Goal: Task Accomplishment & Management: Manage account settings

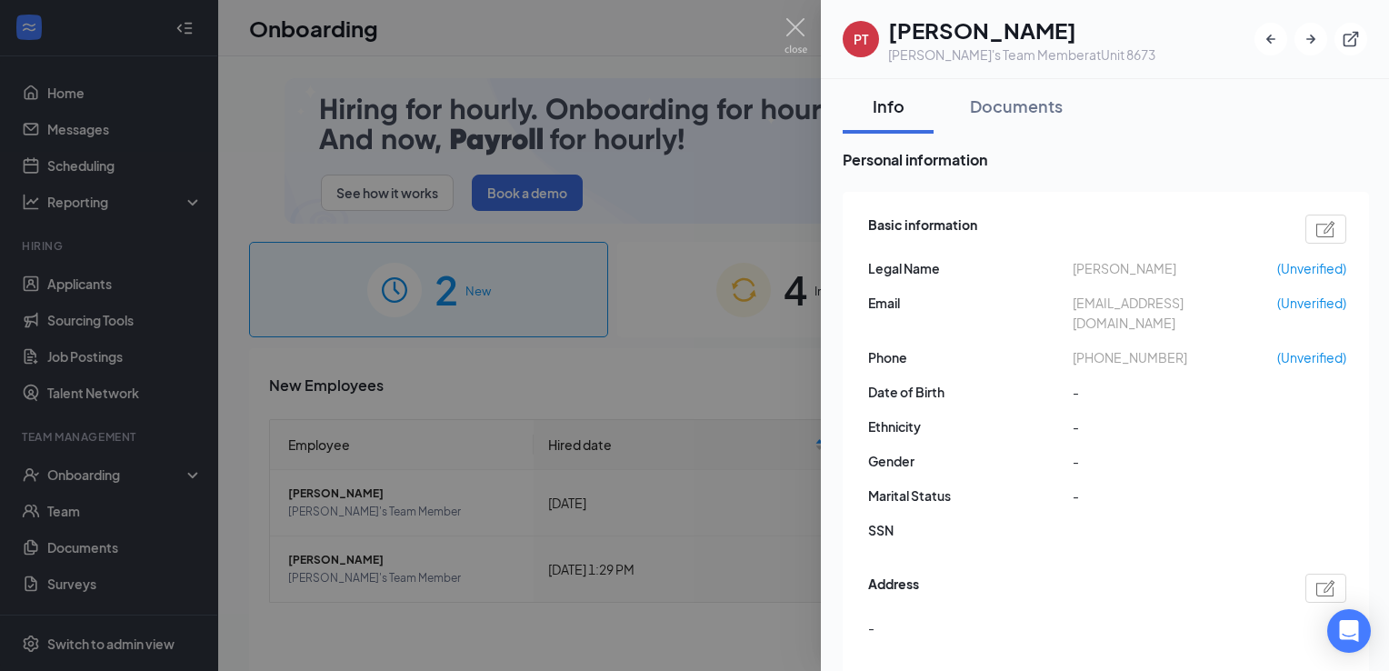
click at [498, 354] on div at bounding box center [694, 335] width 1389 height 671
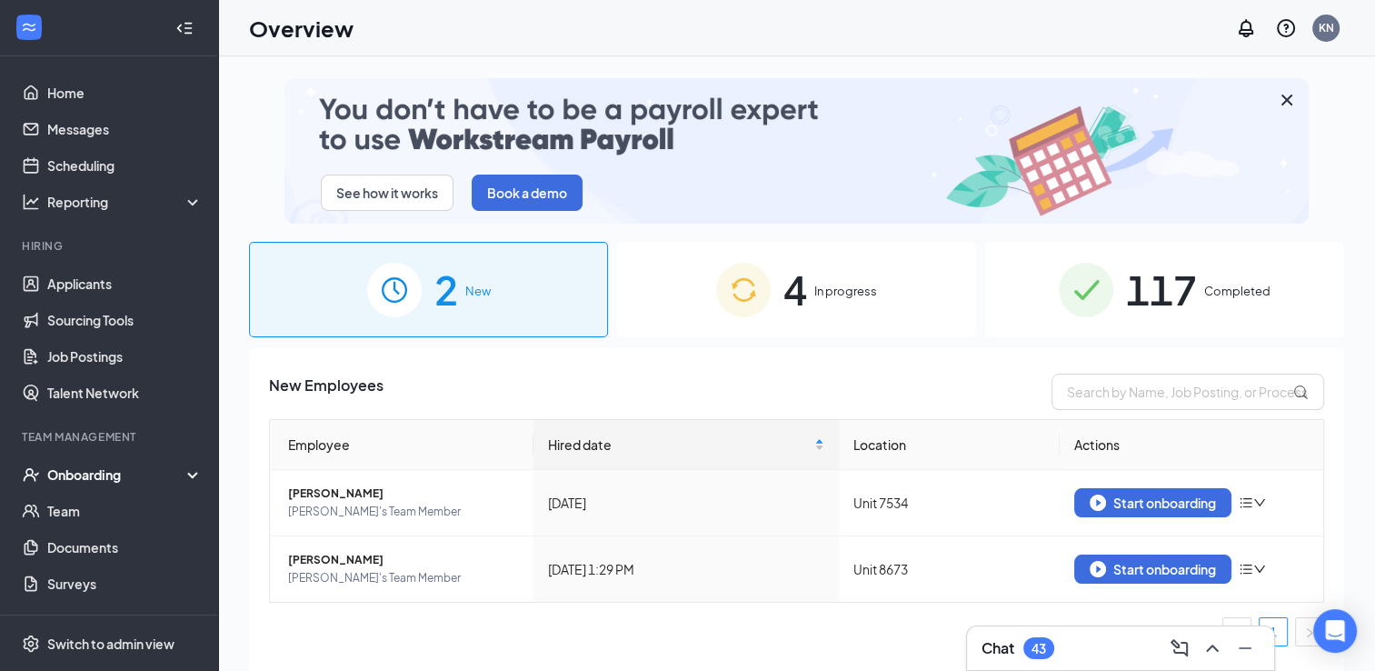
click at [827, 286] on span "In progress" at bounding box center [845, 291] width 63 height 18
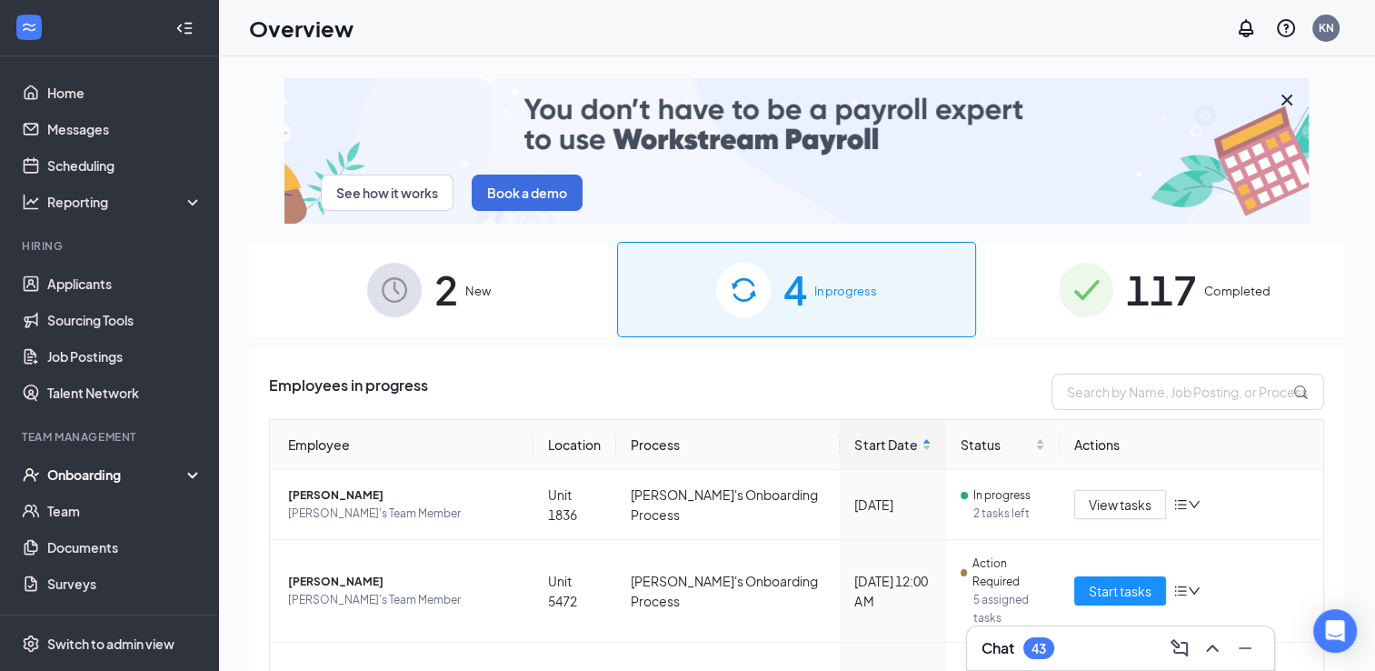
drag, startPoint x: 854, startPoint y: 289, endPoint x: 858, endPoint y: 267, distance: 22.1
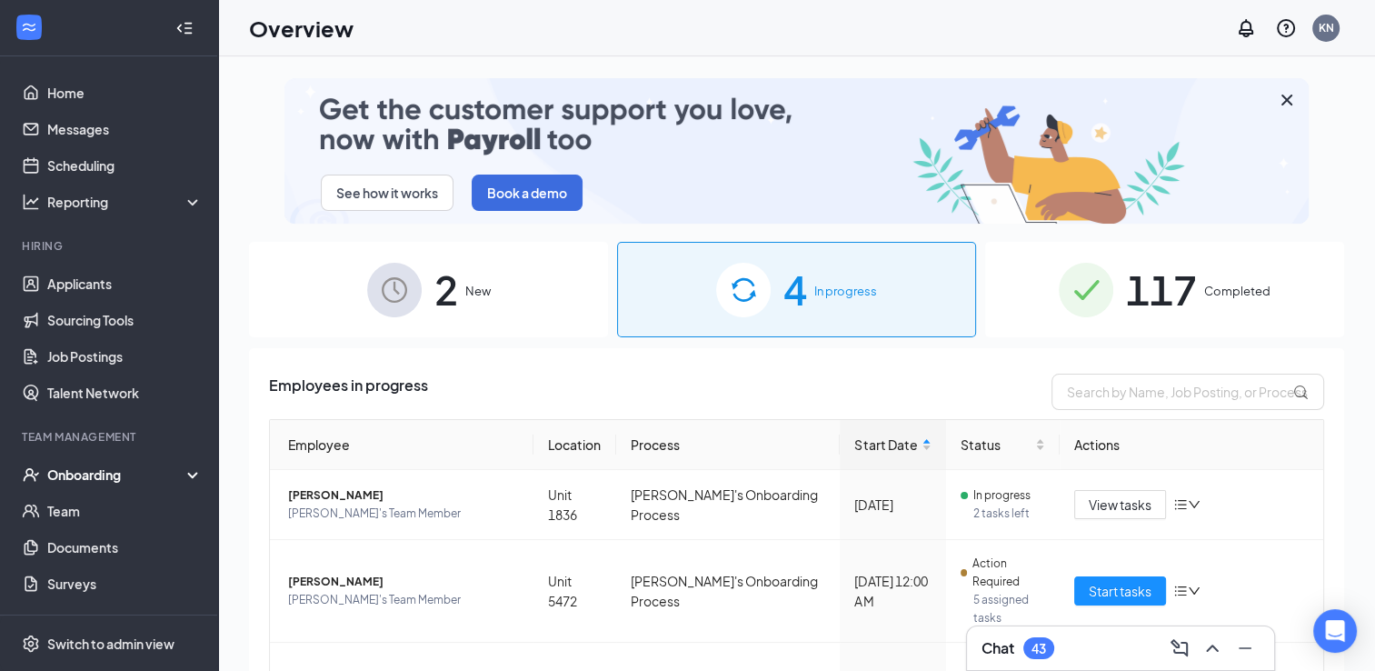
drag, startPoint x: 858, startPoint y: 267, endPoint x: 693, endPoint y: 362, distance: 189.7
click at [687, 362] on div "Employees in progress Employee Location Process Start Date Status Actions [PERS…" at bounding box center [796, 652] width 1095 height 608
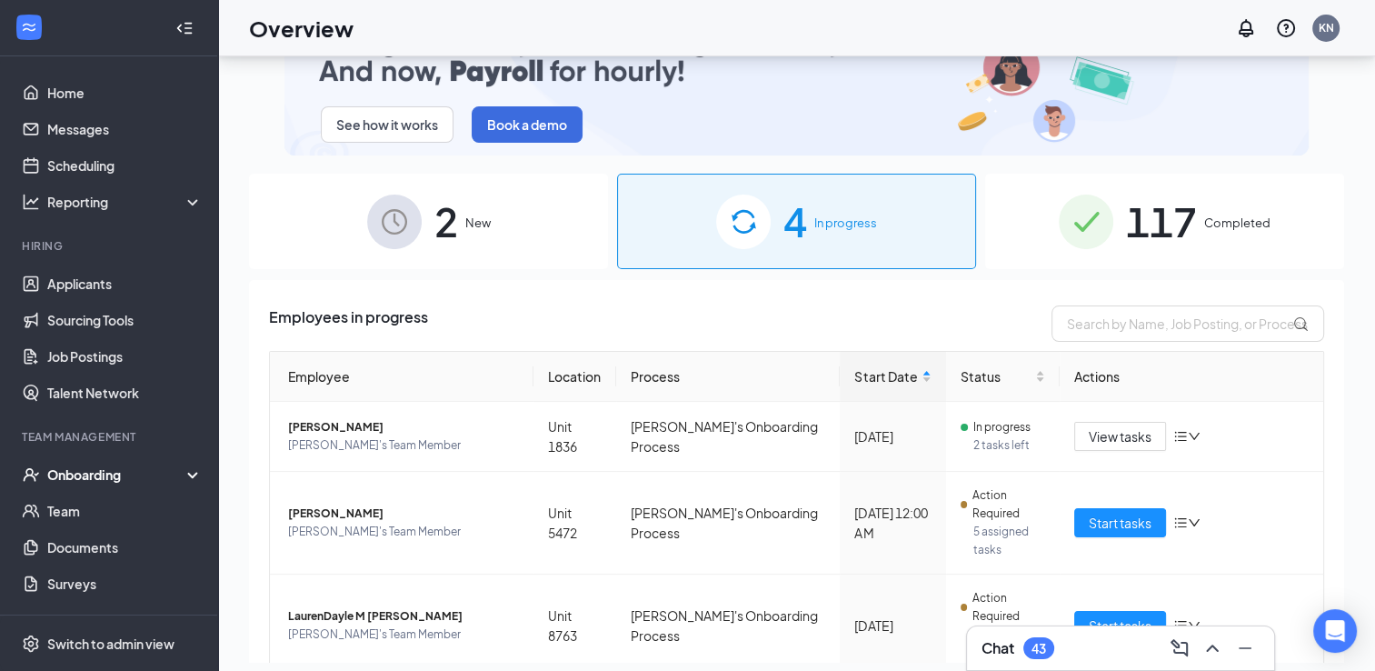
scroll to position [82, 0]
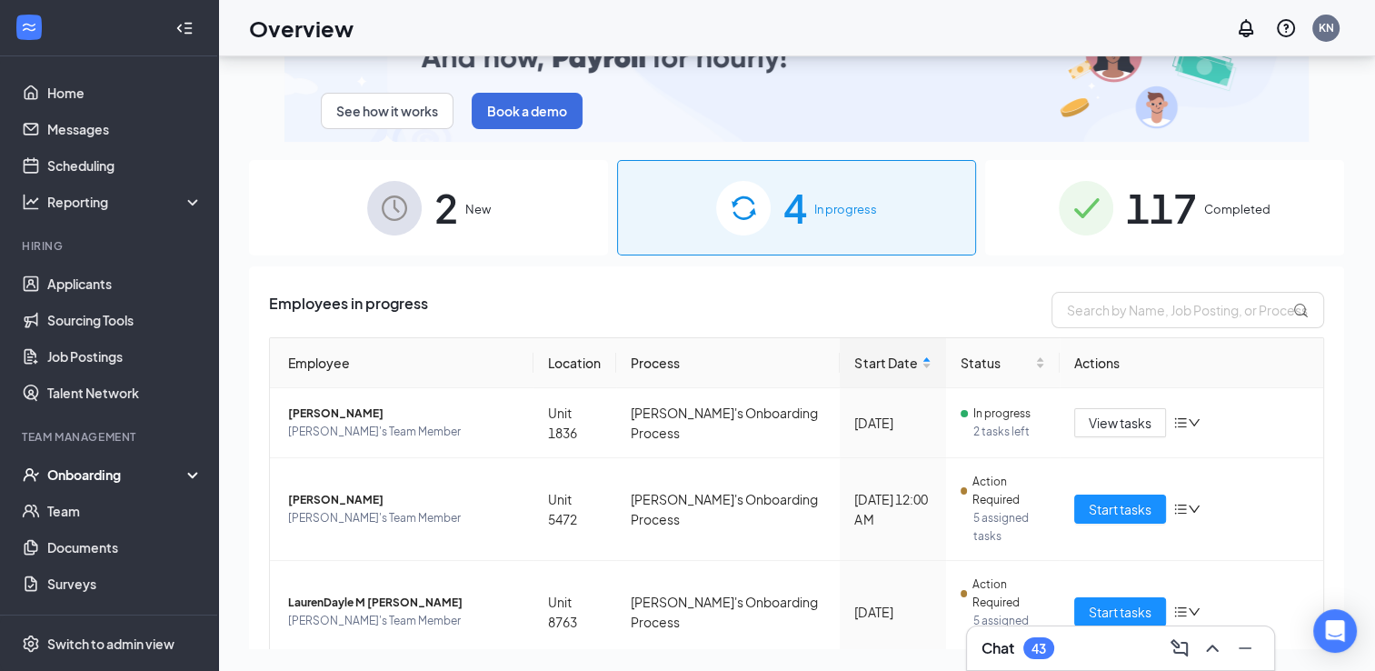
click at [1330, 196] on div "See how it works Book a demo 2 New 4 In progress 117 Completed Employees in pro…" at bounding box center [796, 322] width 1095 height 653
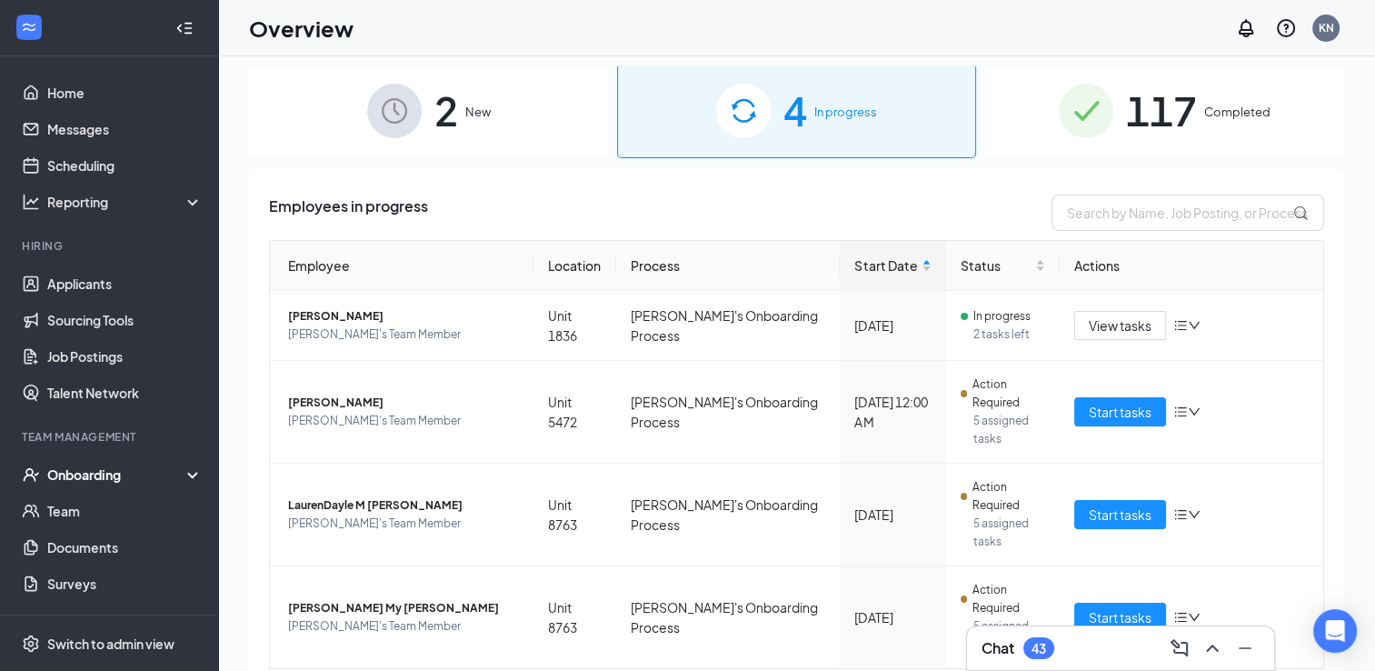
scroll to position [0, 0]
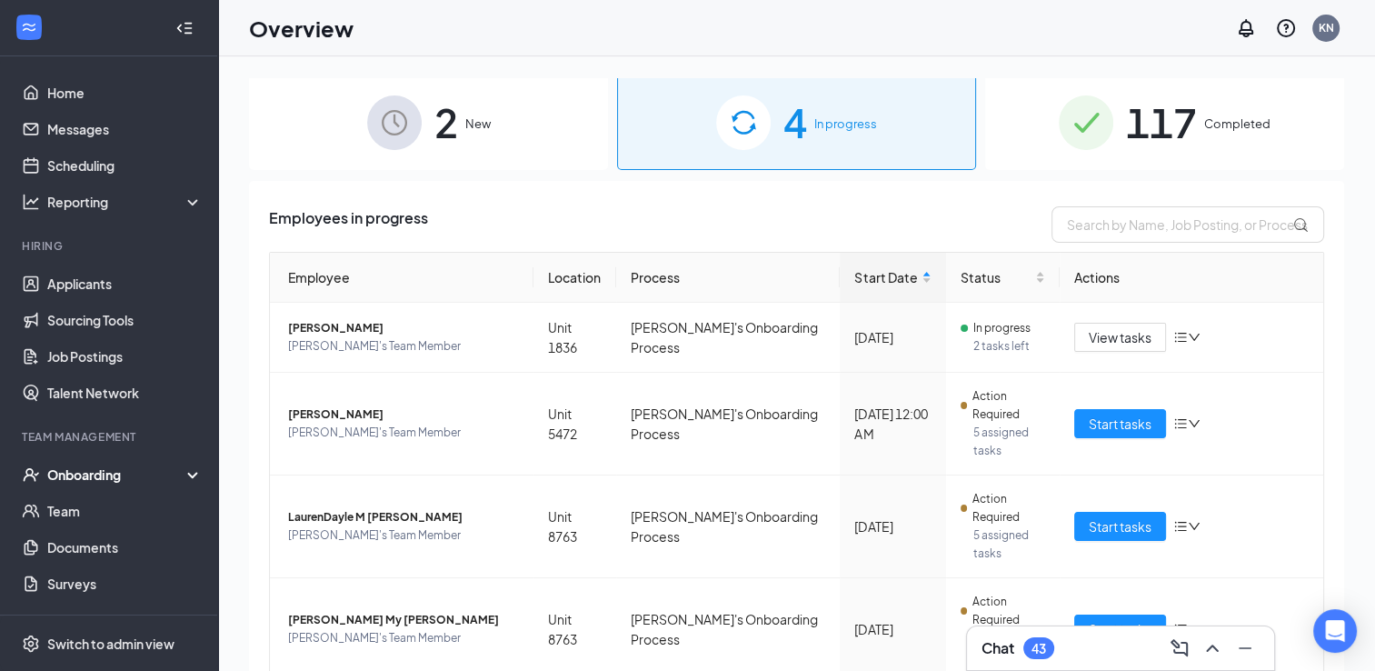
click at [1222, 129] on span "Completed" at bounding box center [1237, 124] width 66 height 18
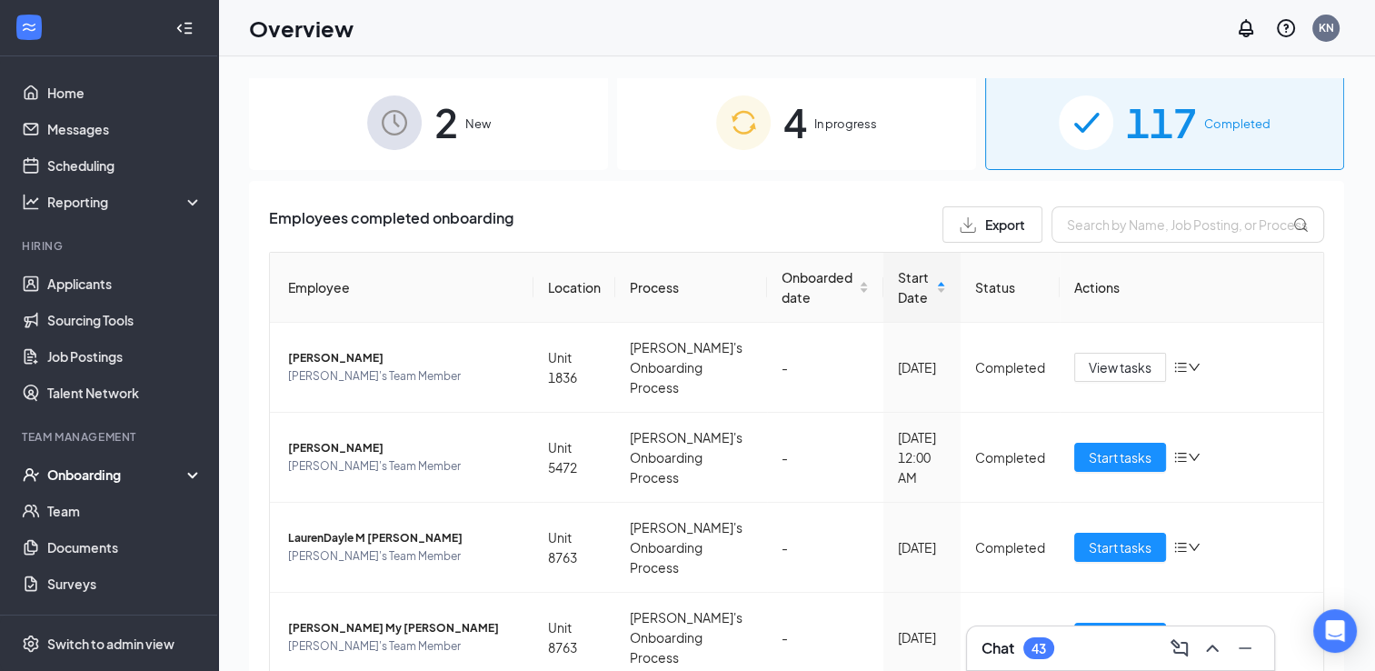
click at [1204, 117] on span "Completed" at bounding box center [1237, 124] width 66 height 18
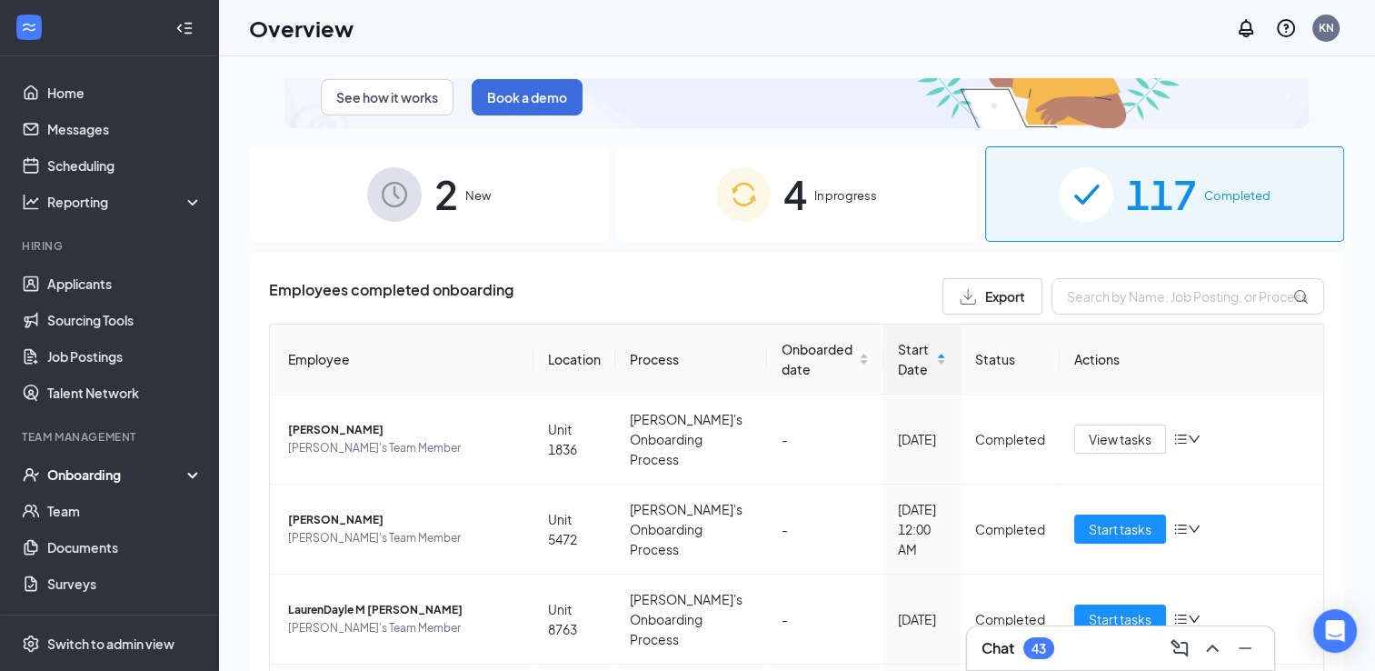
scroll to position [95, 0]
click at [814, 198] on span "In progress" at bounding box center [845, 196] width 63 height 18
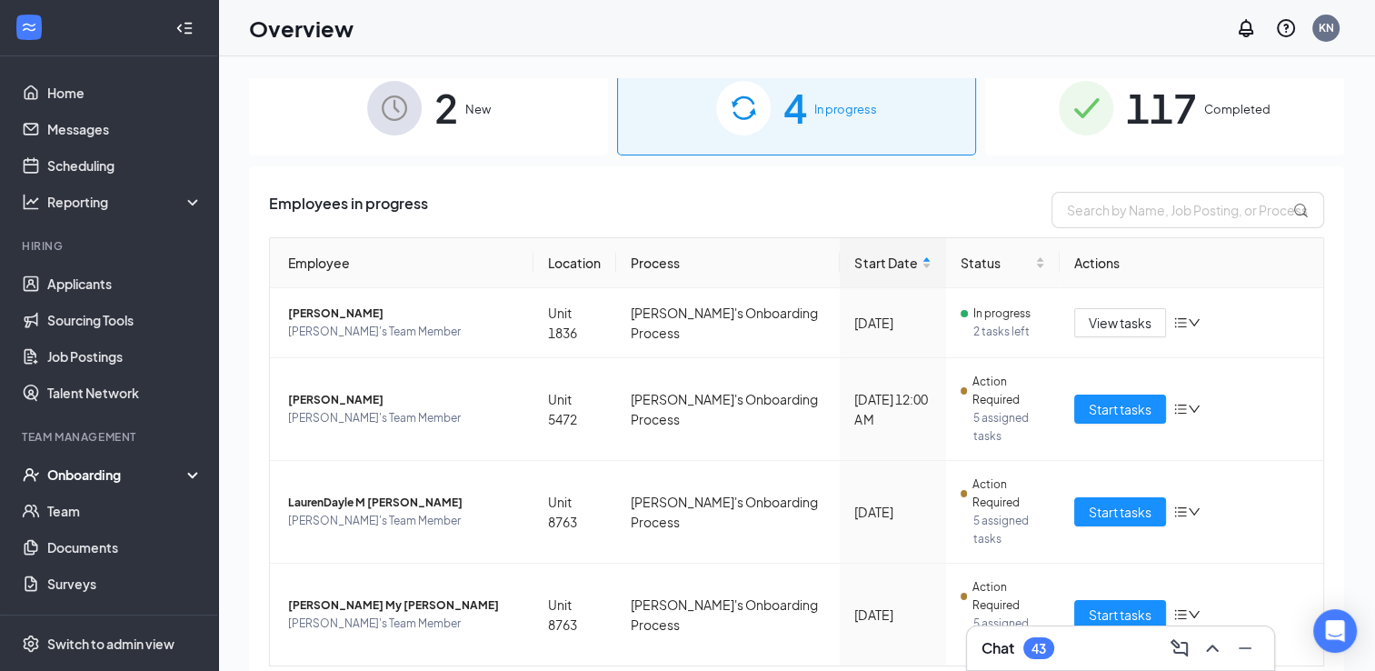
scroll to position [184, 0]
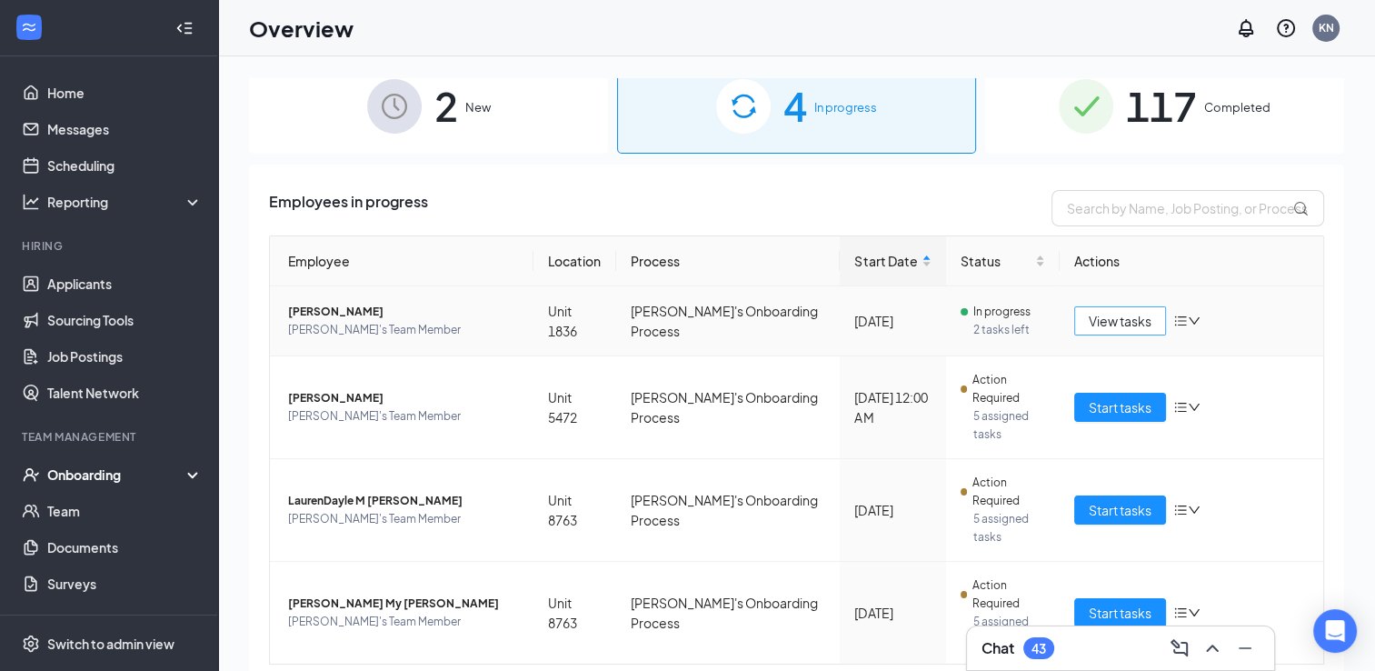
click at [1094, 314] on span "View tasks" at bounding box center [1120, 321] width 63 height 20
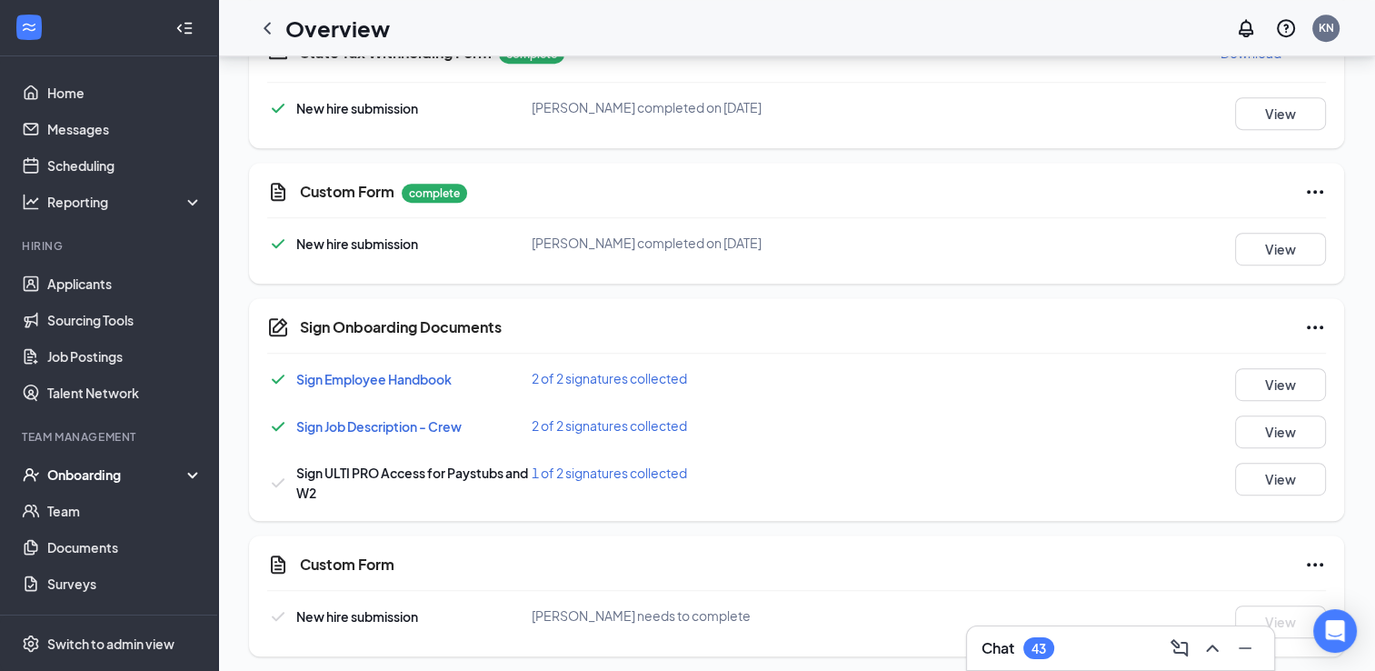
scroll to position [946, 0]
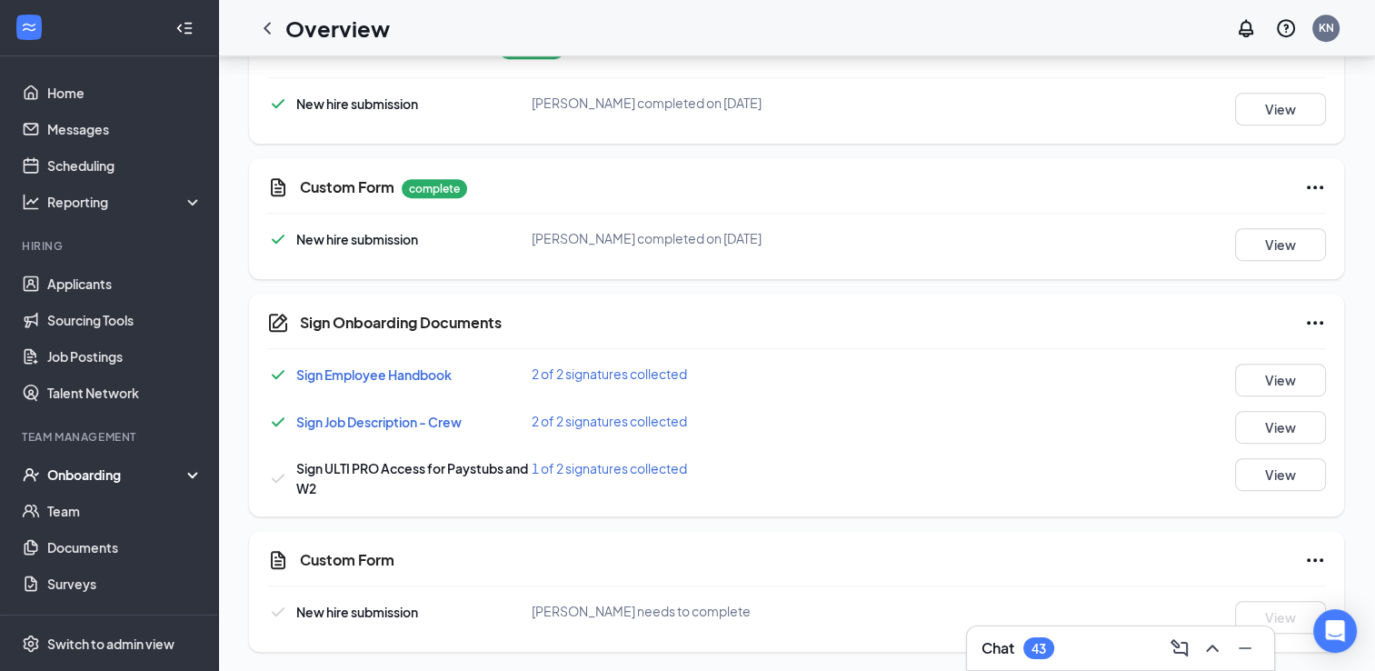
click at [109, 475] on div "Onboarding" at bounding box center [117, 474] width 140 height 18
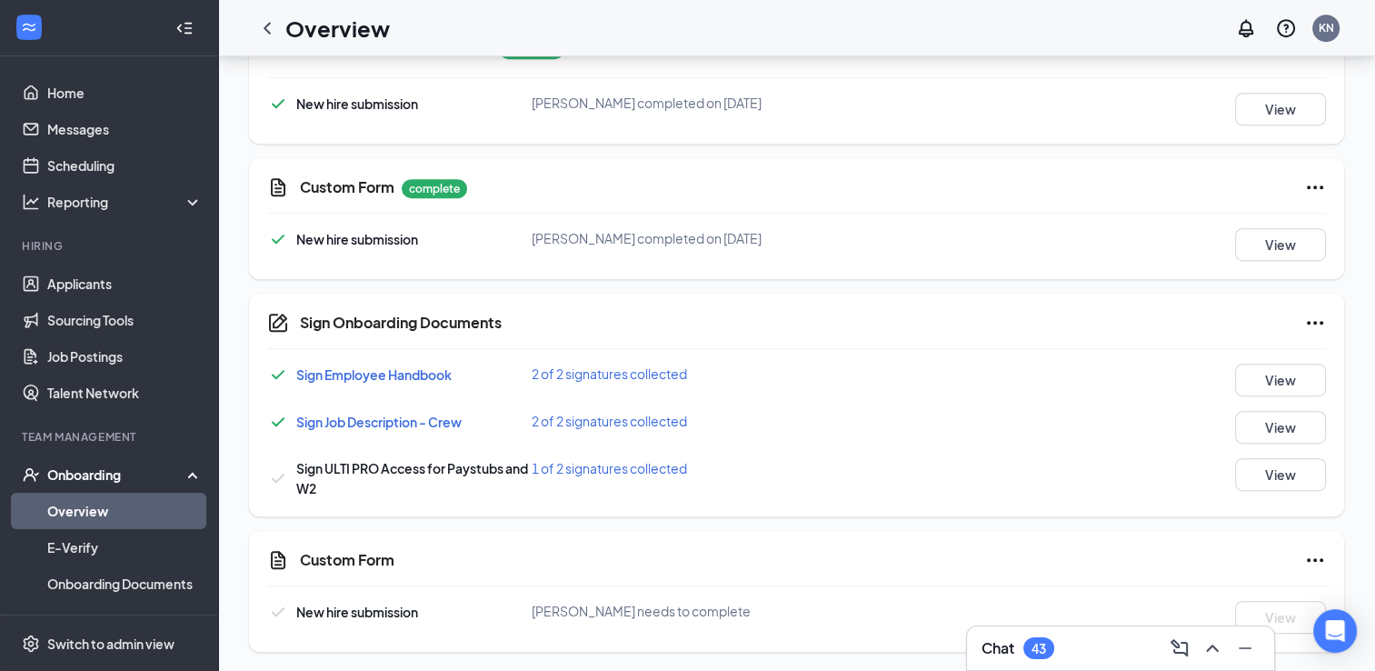
click at [83, 519] on link "Overview" at bounding box center [124, 511] width 155 height 36
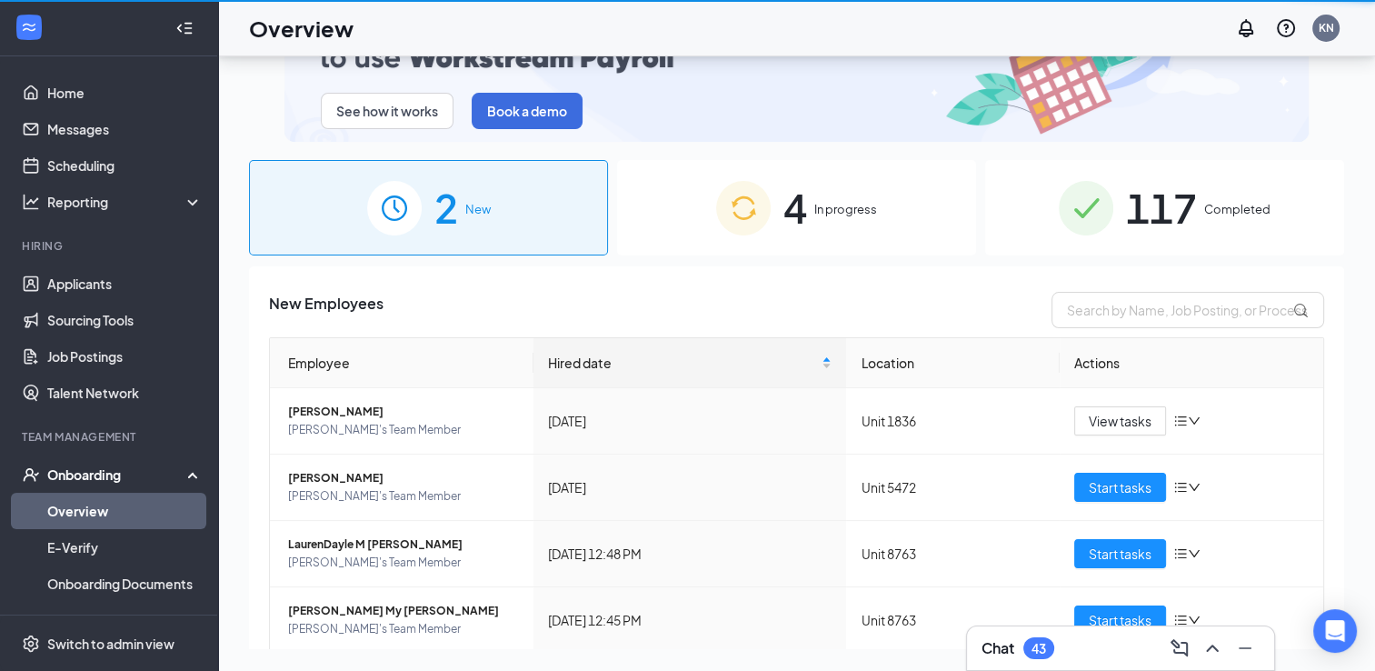
scroll to position [82, 0]
